Goal: Information Seeking & Learning: Check status

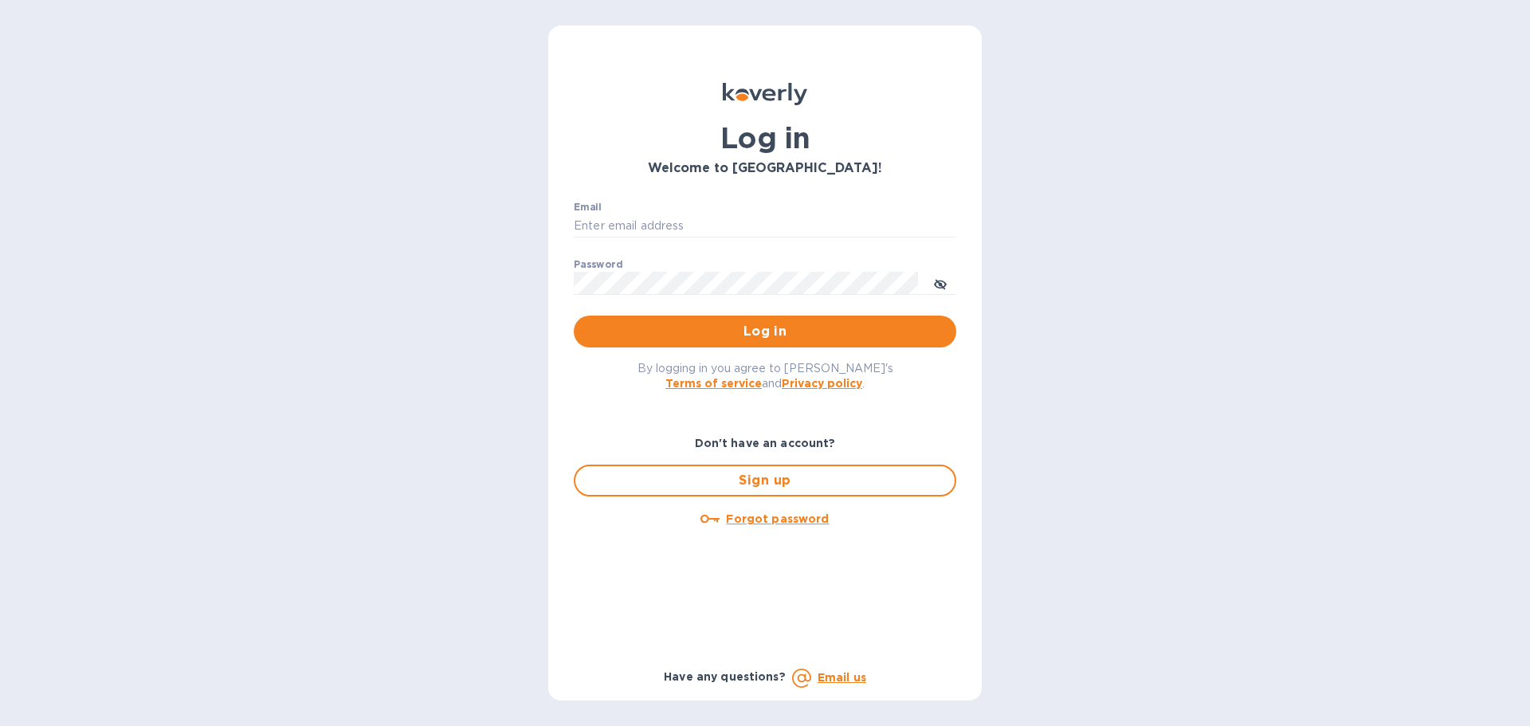
type input "accounting@naturahealthproducts.com"
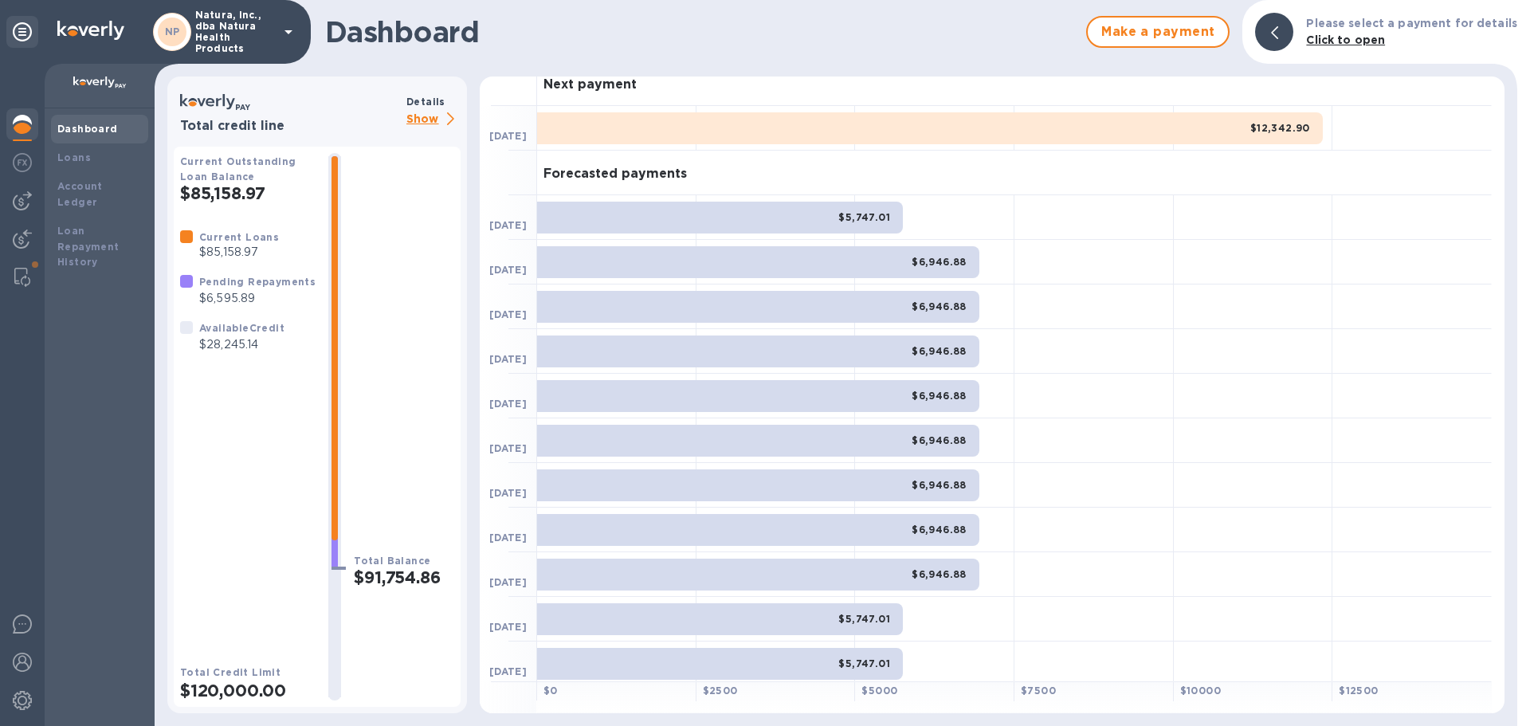
scroll to position [20, 0]
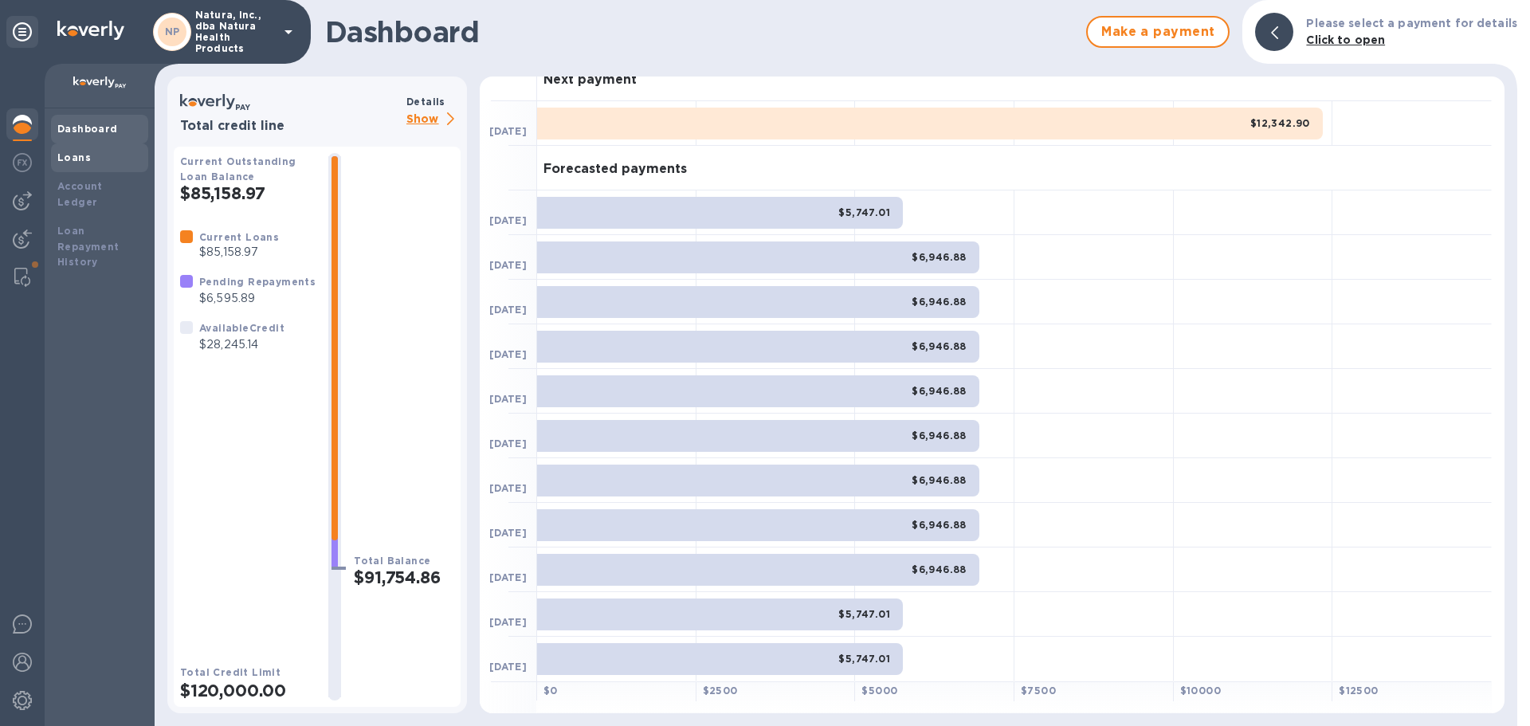
click at [83, 159] on b "Loans" at bounding box center [73, 157] width 33 height 12
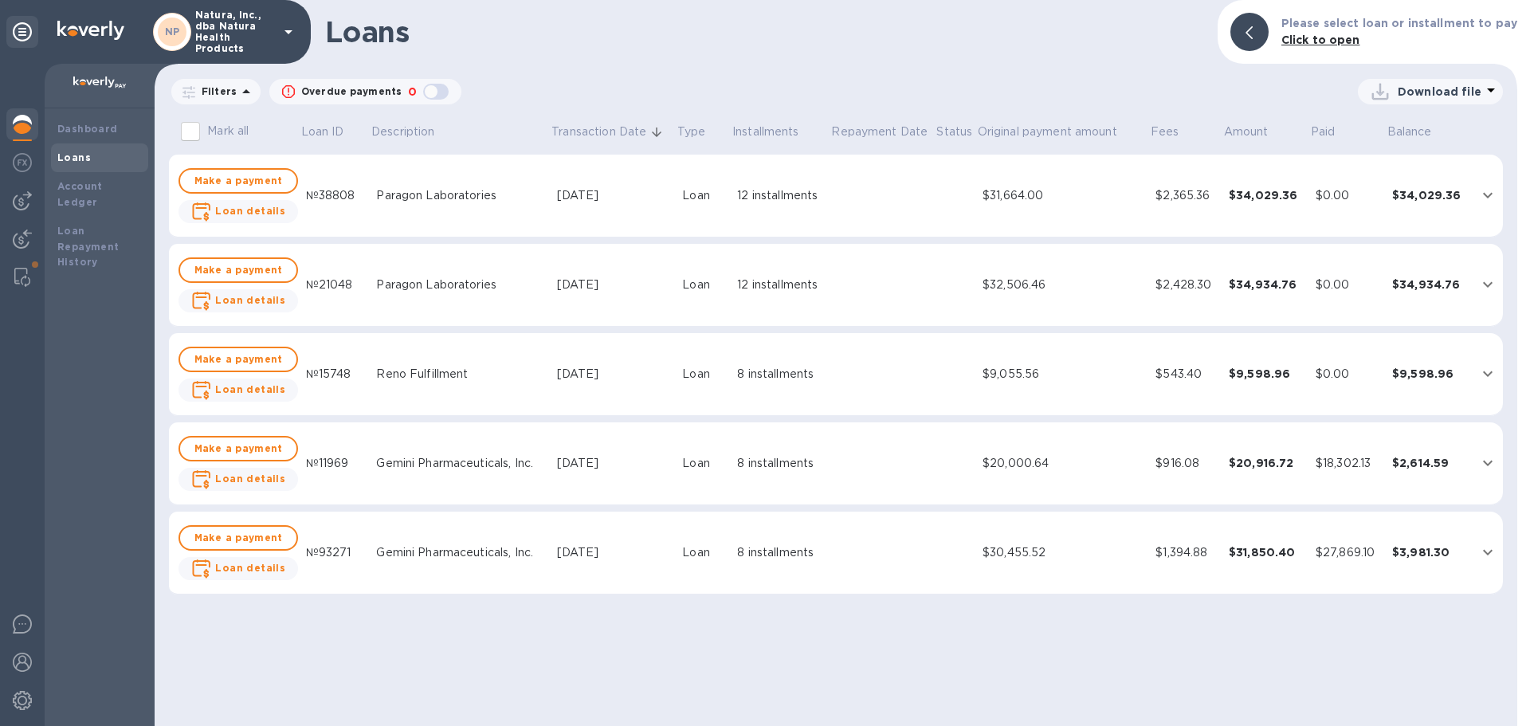
click at [1489, 190] on icon "expand row" at bounding box center [1487, 195] width 19 height 19
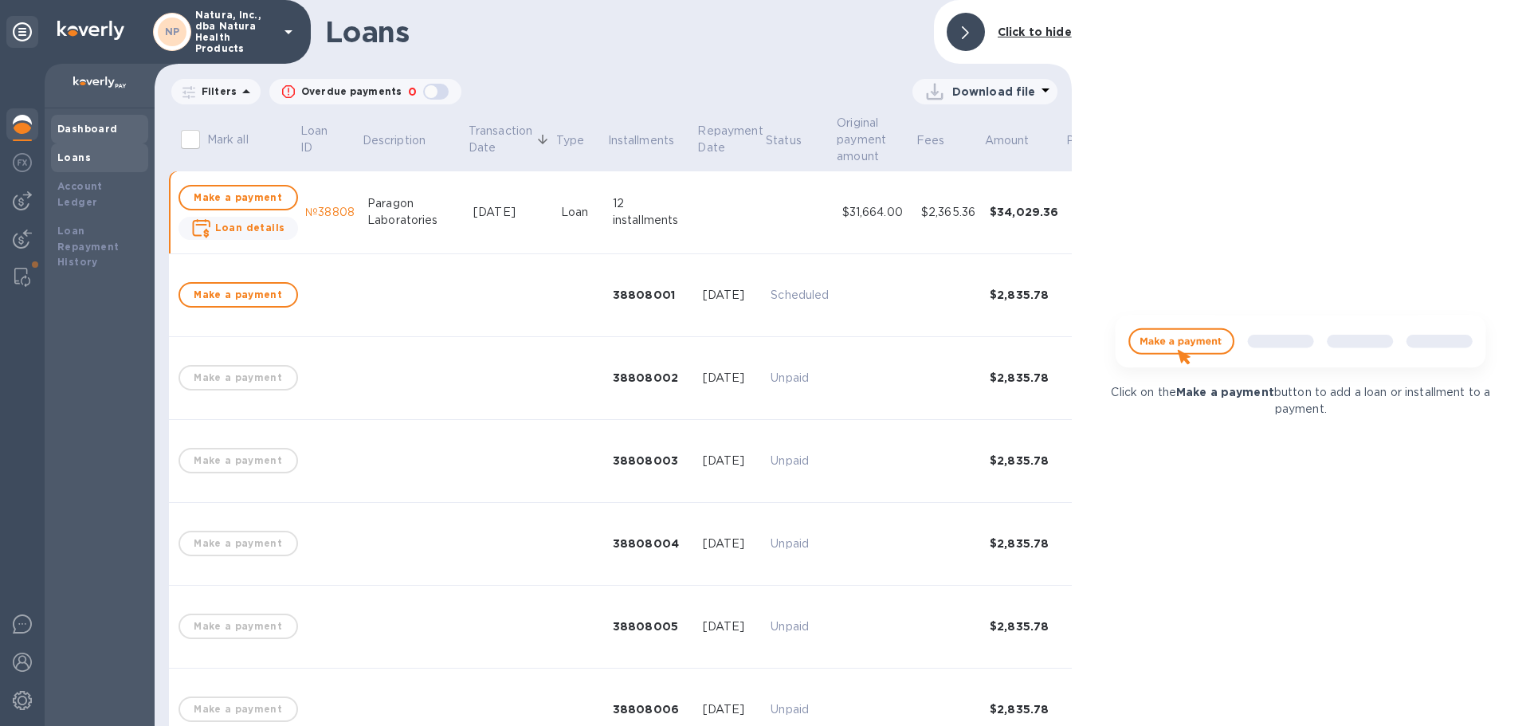
click at [90, 126] on b "Dashboard" at bounding box center [87, 129] width 61 height 12
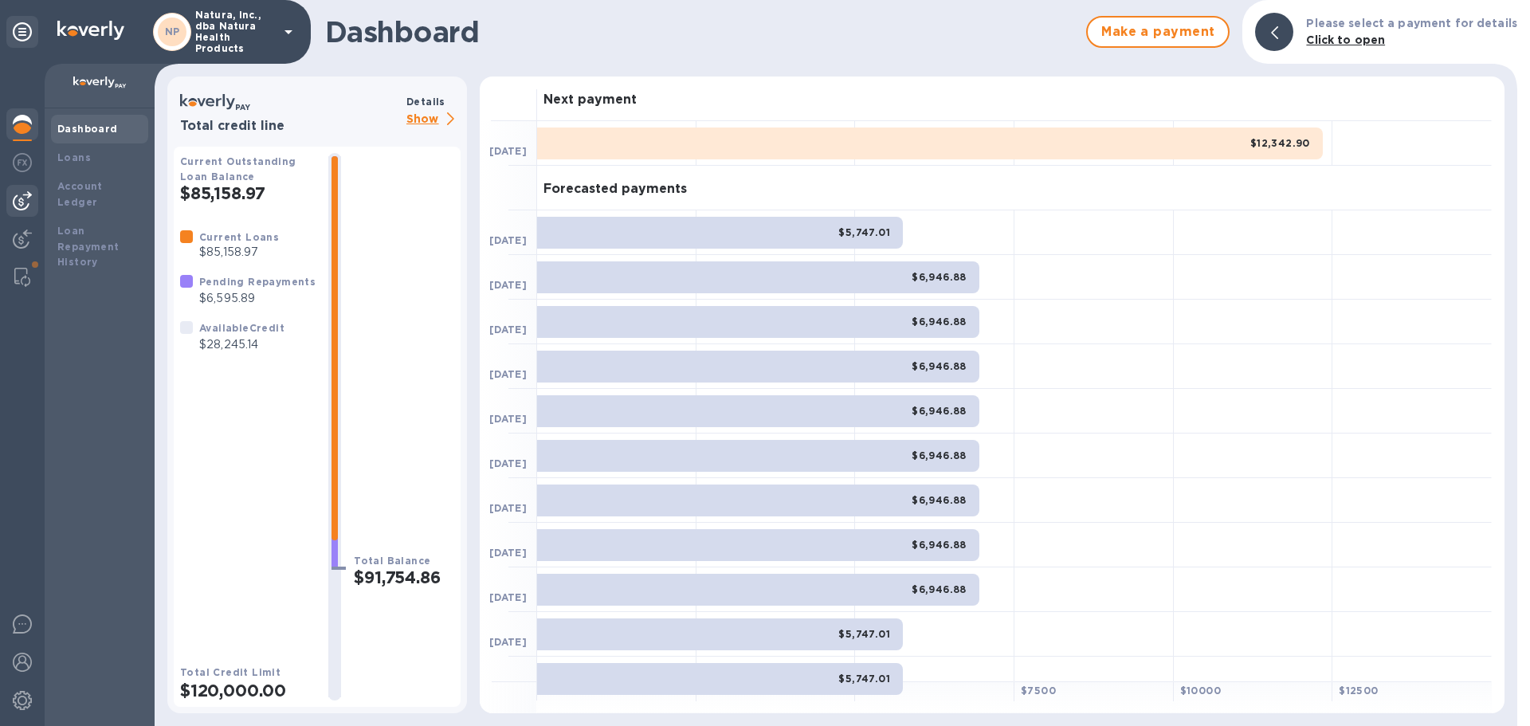
click at [19, 198] on img at bounding box center [22, 200] width 19 height 19
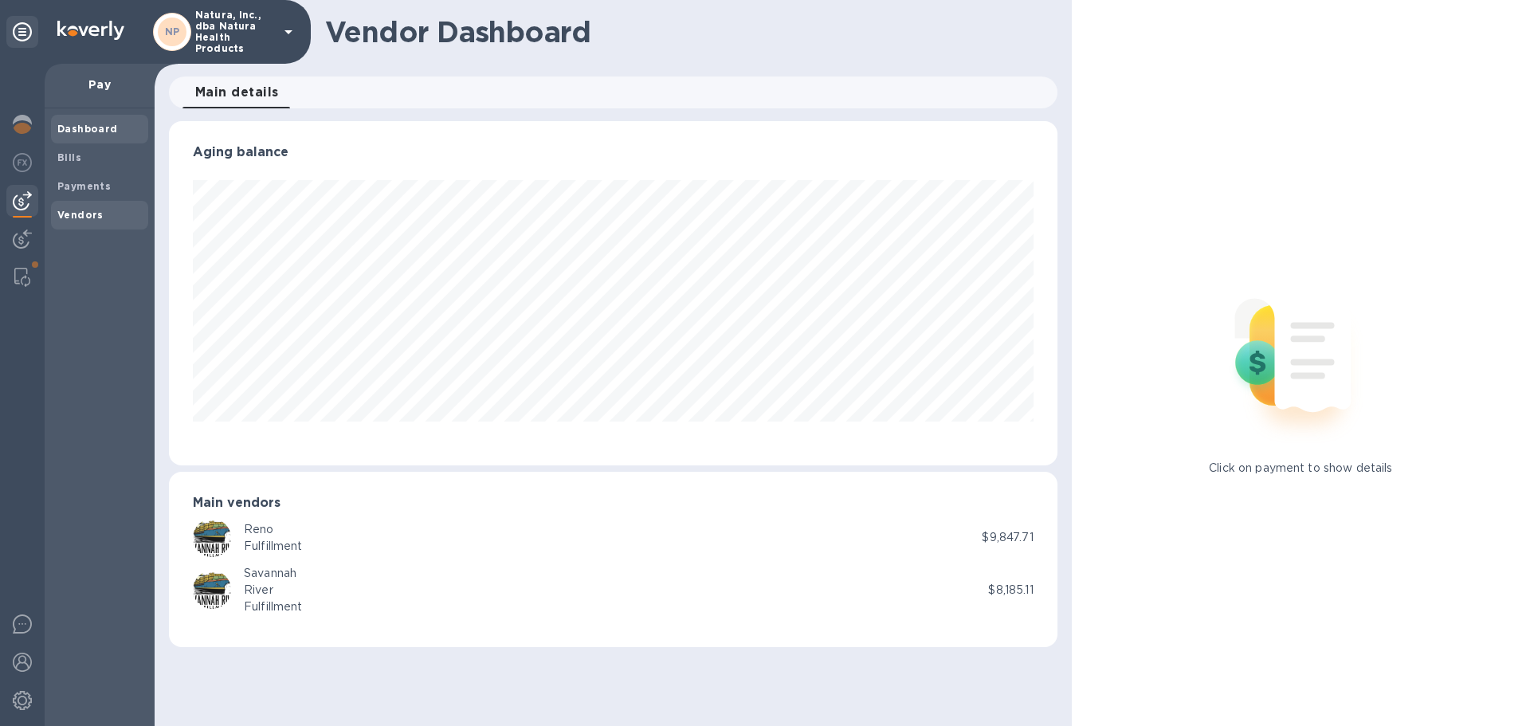
click at [79, 212] on b "Vendors" at bounding box center [80, 215] width 46 height 12
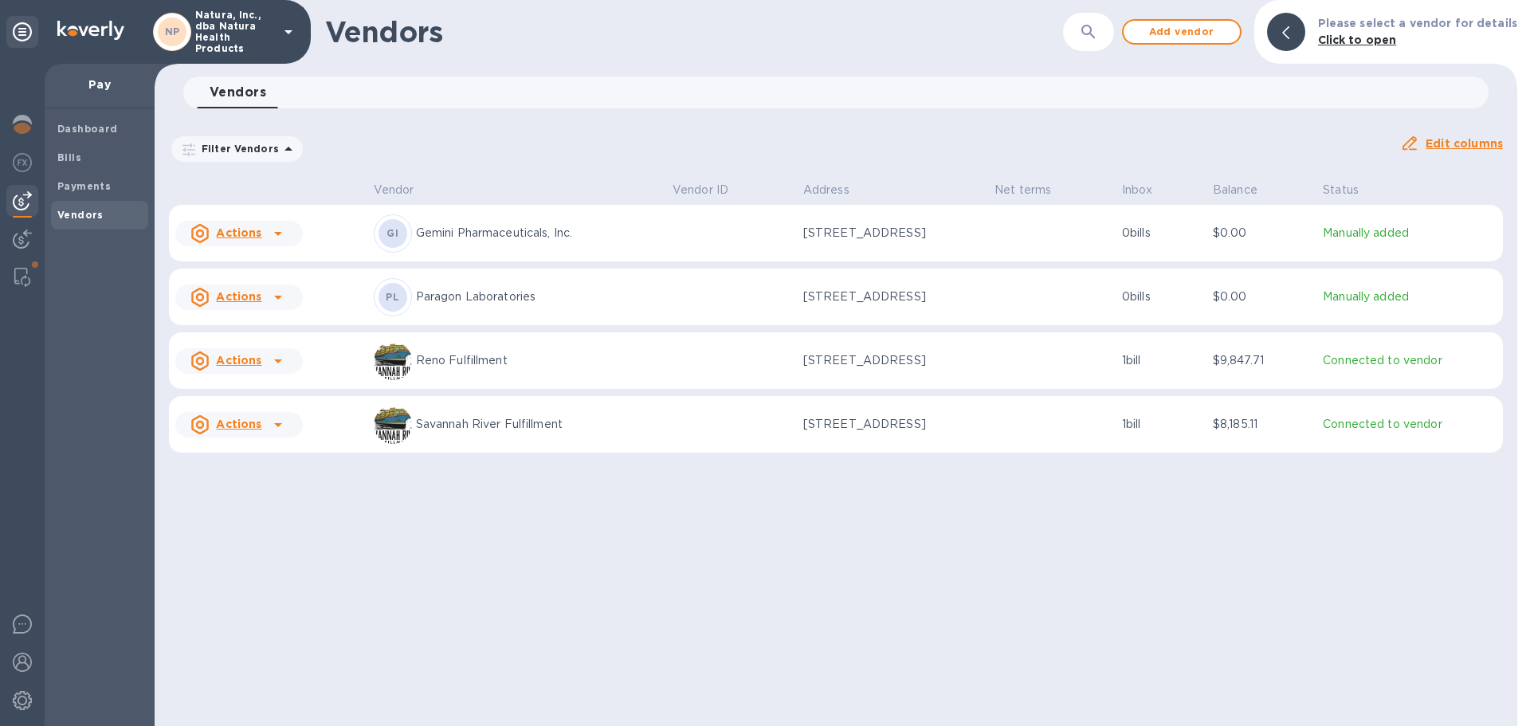
click at [433, 294] on p "Paragon Laboratories" at bounding box center [538, 296] width 244 height 17
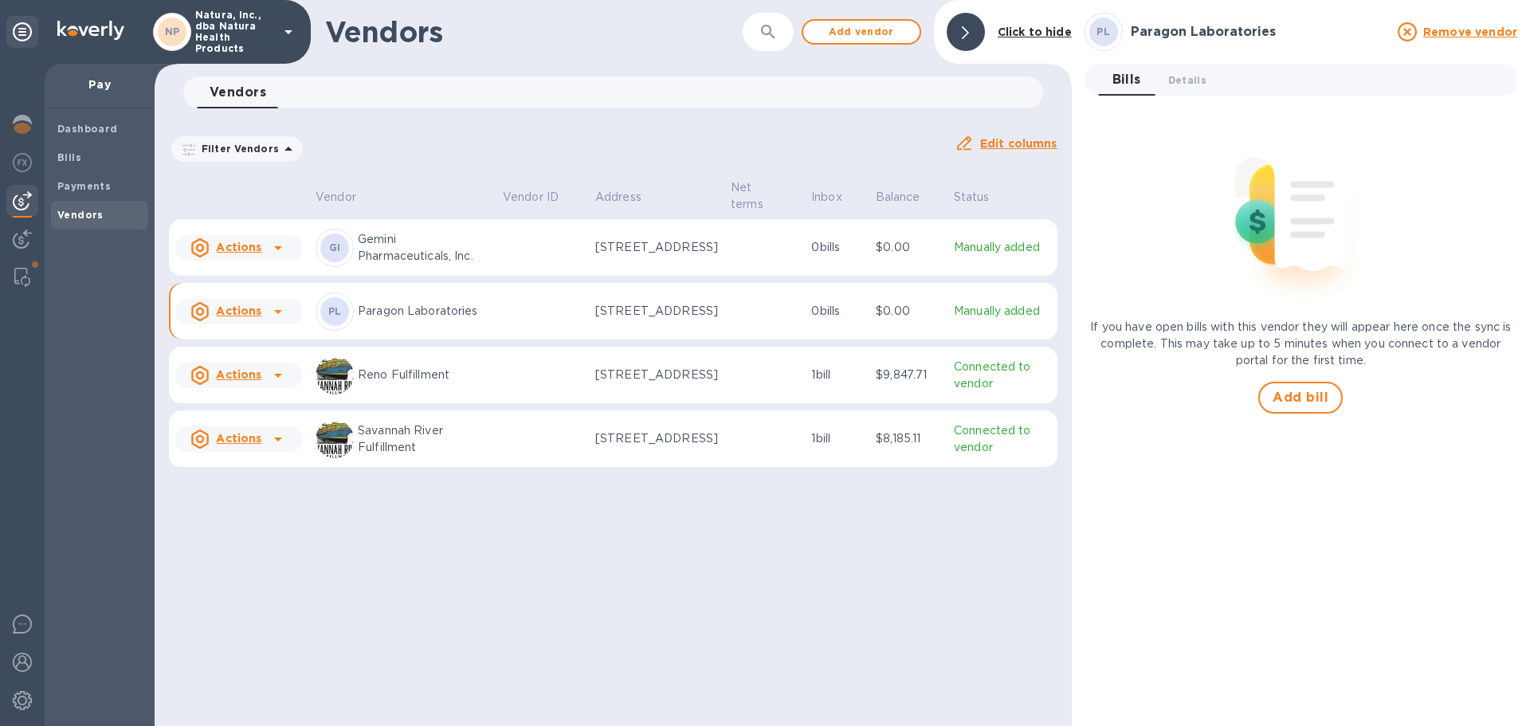
click at [274, 321] on icon at bounding box center [277, 311] width 19 height 19
click at [580, 540] on div at bounding box center [765, 363] width 1530 height 726
